Goal: Task Accomplishment & Management: Use online tool/utility

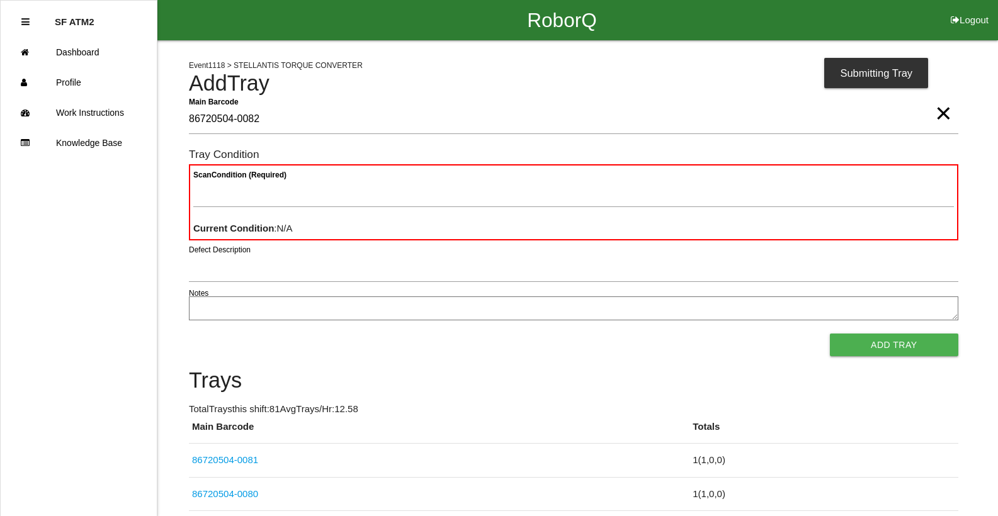
type Barcode "86720504-0082"
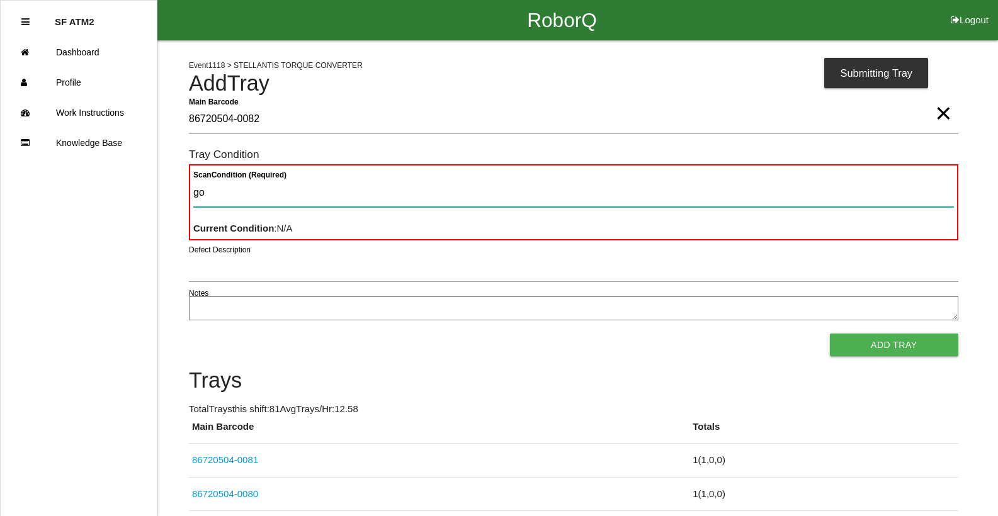
type Condition "goo"
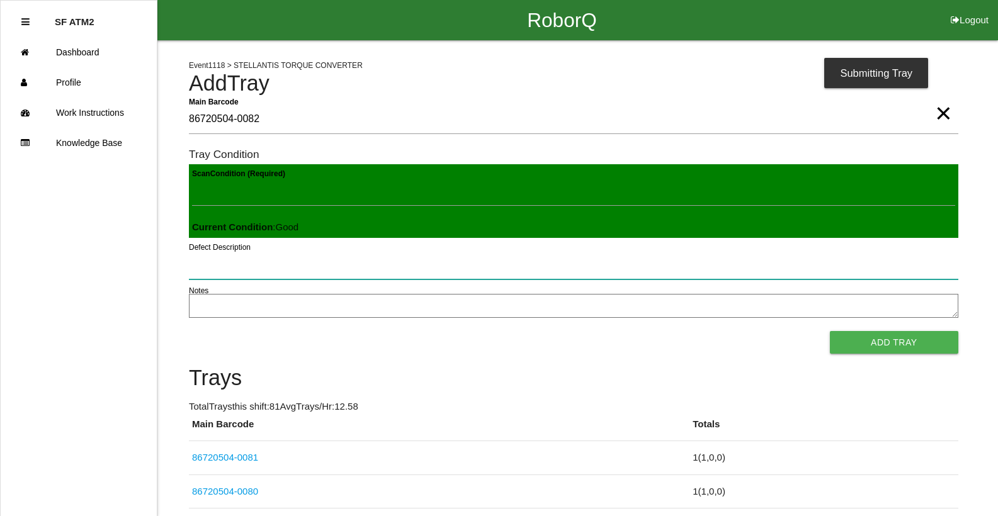
click at [830, 331] on button "Add Tray" at bounding box center [894, 342] width 128 height 23
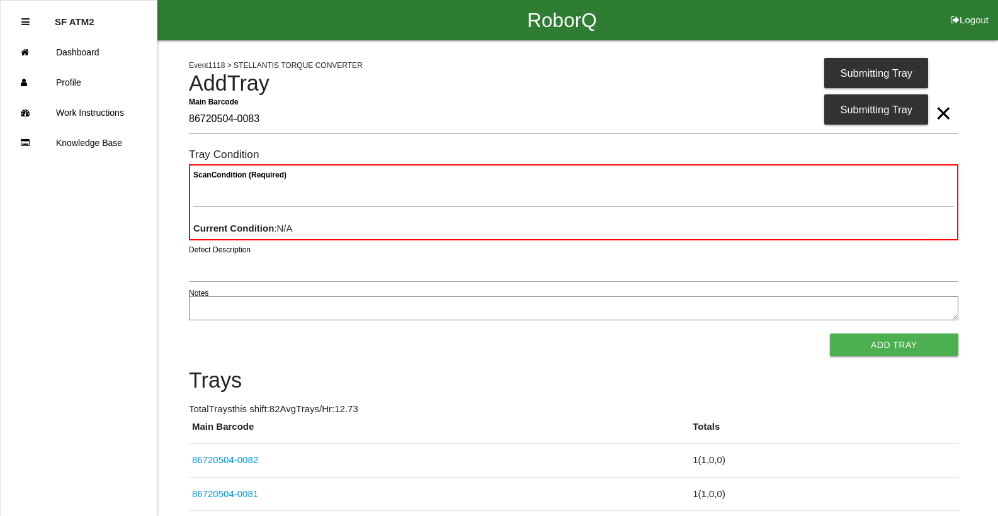
type Barcode "86720504-0083"
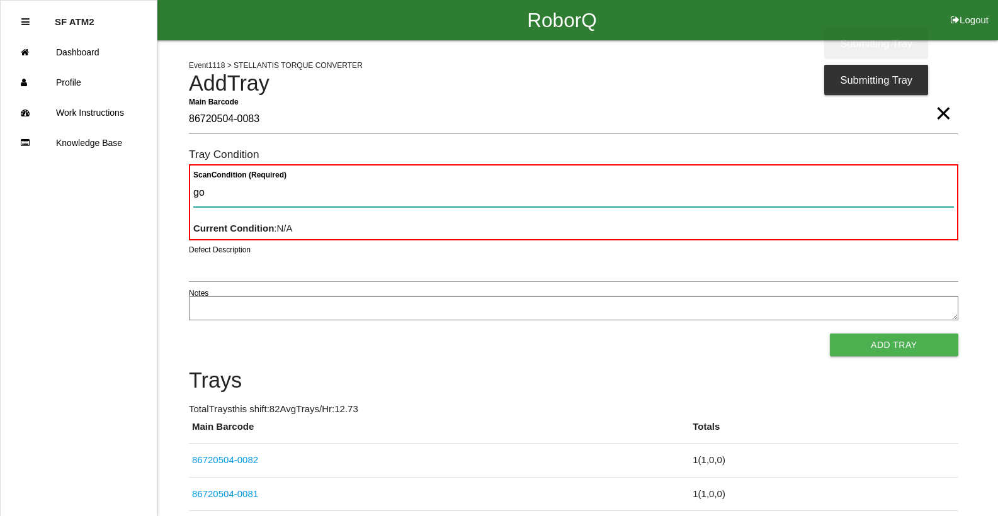
type Condition "goo"
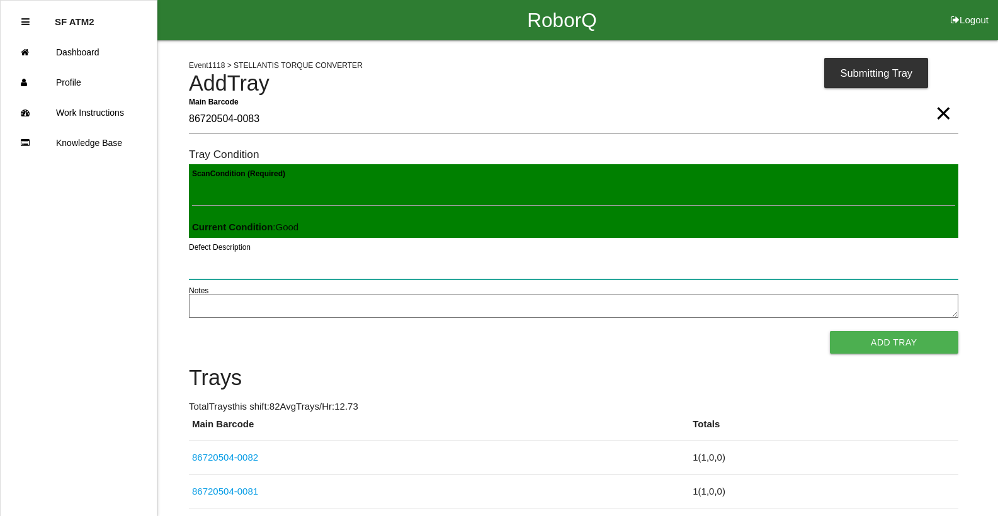
click at [830, 331] on button "Add Tray" at bounding box center [894, 342] width 128 height 23
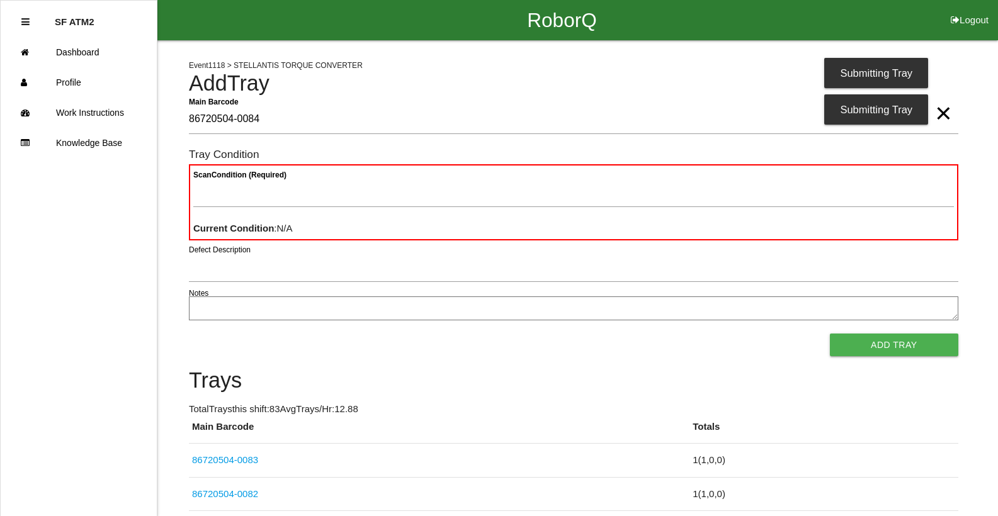
type Barcode "86720504-0084"
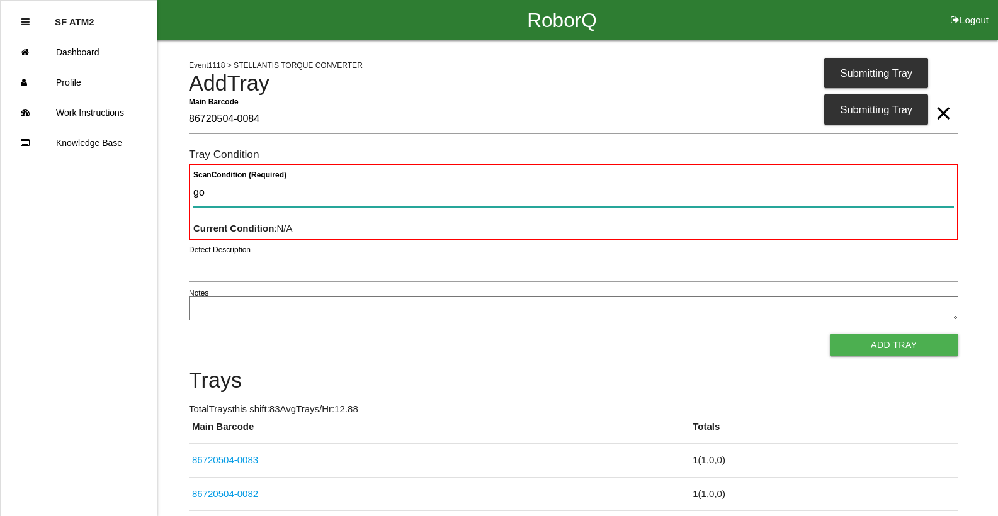
type Condition "goo"
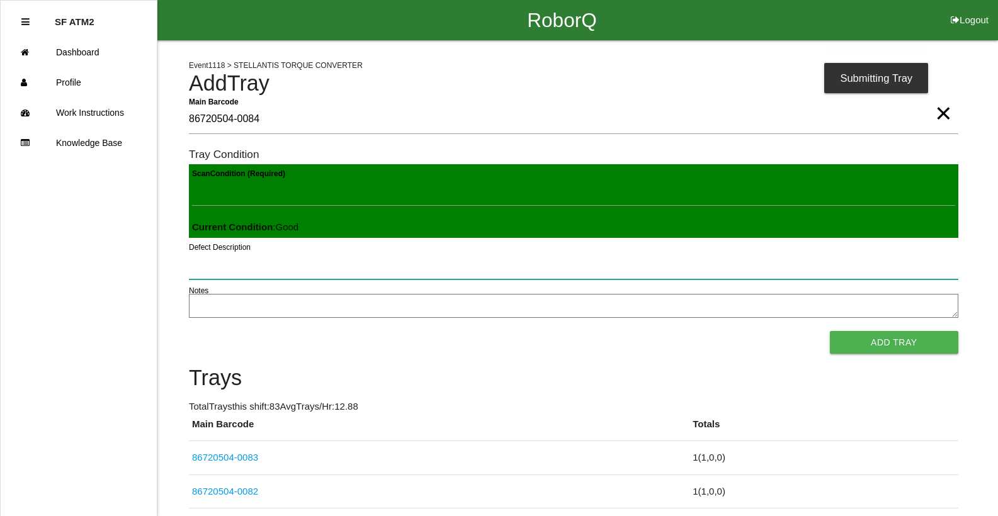
click at [830, 331] on button "Add Tray" at bounding box center [894, 342] width 128 height 23
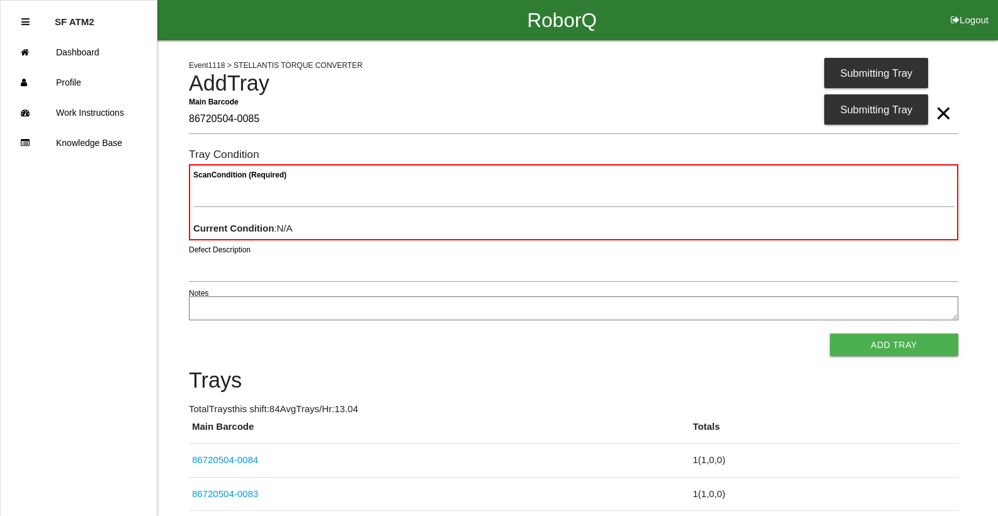
type Barcode "86720504-0085"
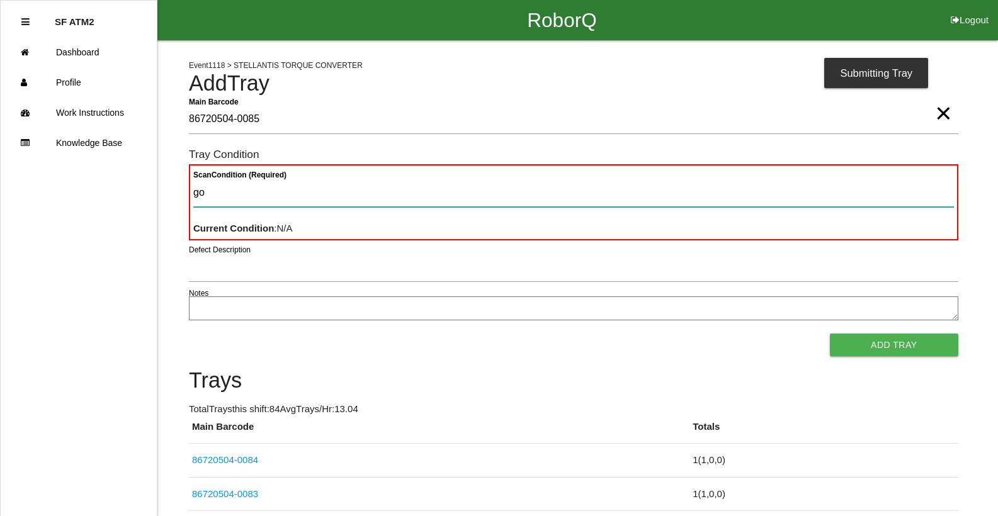
type Condition "goo"
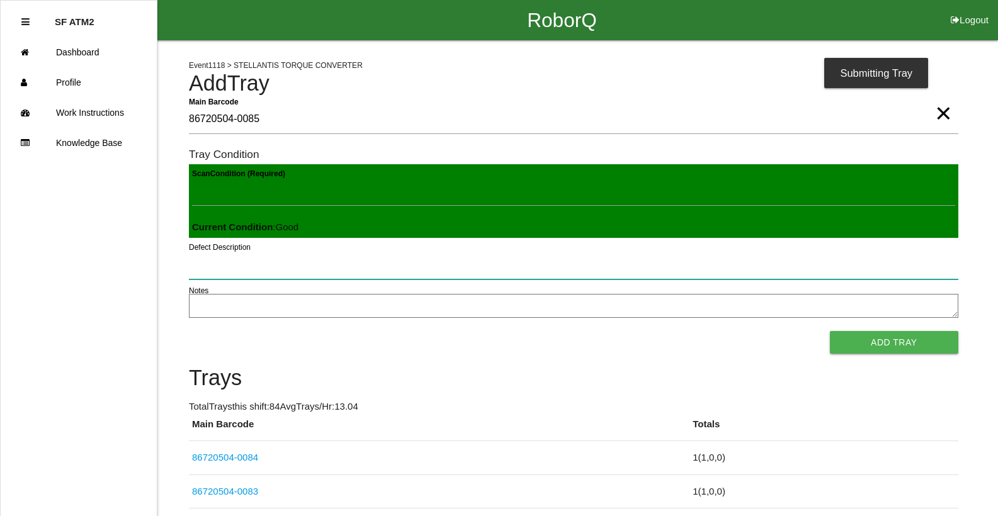
click at [830, 331] on button "Add Tray" at bounding box center [894, 342] width 128 height 23
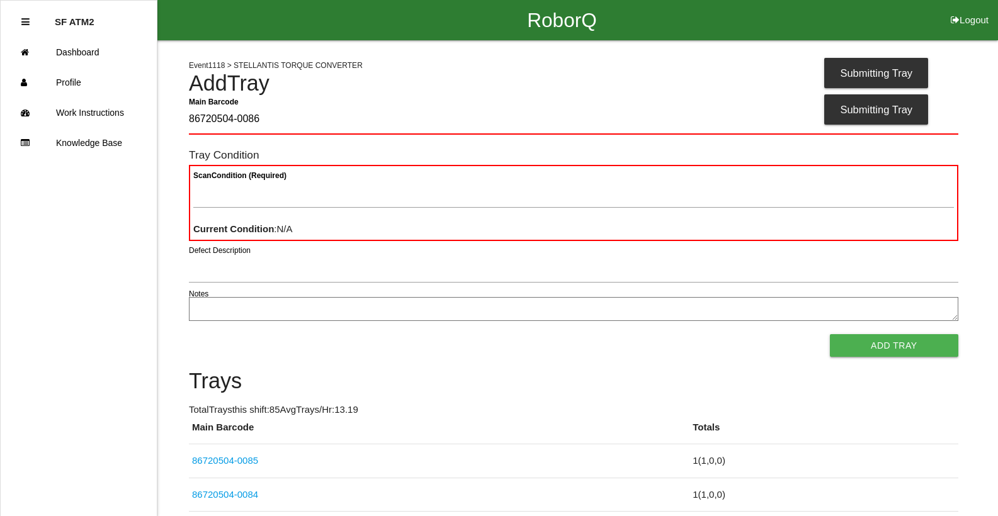
type Barcode "86720504-0086"
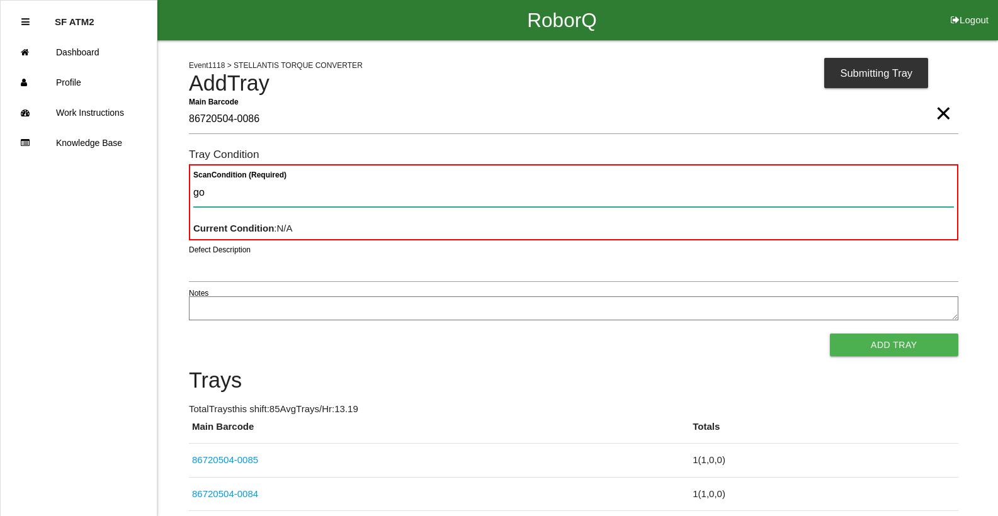
type Condition "goo"
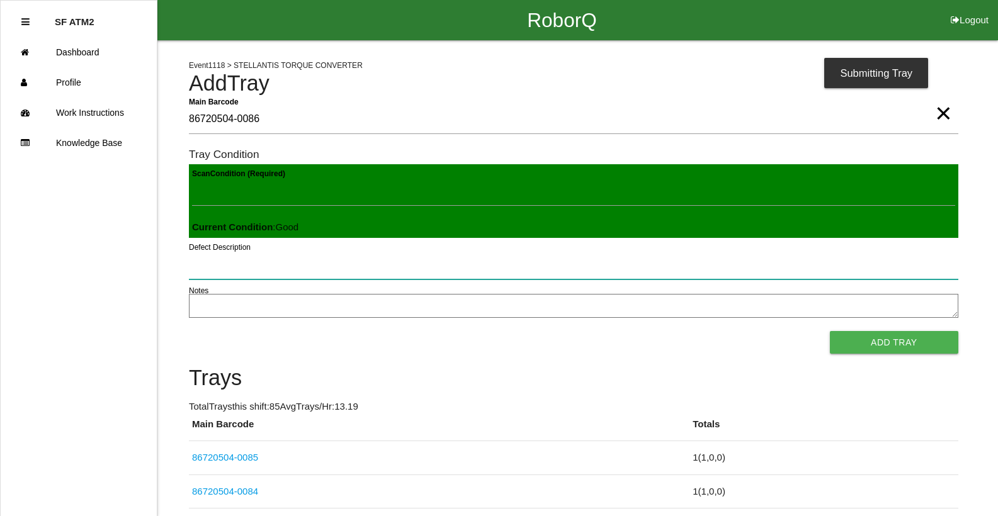
click at [830, 331] on button "Add Tray" at bounding box center [894, 342] width 128 height 23
